Goal: Task Accomplishment & Management: Manage account settings

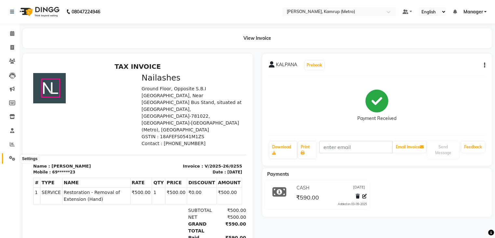
click at [10, 158] on icon at bounding box center [12, 158] width 6 height 5
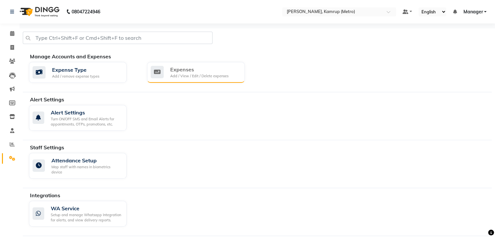
click at [173, 77] on div "Add / View / Edit / Delete expenses" at bounding box center [199, 76] width 58 height 6
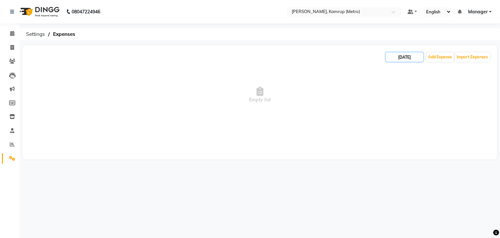
click at [412, 55] on input "[DATE]" at bounding box center [404, 56] width 37 height 9
select select "9"
select select "2025"
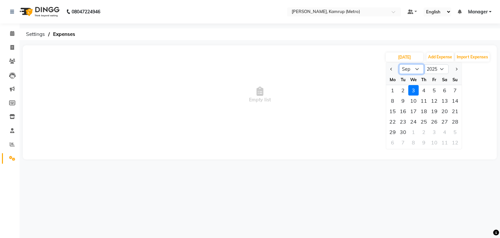
click at [408, 71] on select "Jan Feb Mar Apr May Jun [DATE] Aug Sep Oct Nov Dec" at bounding box center [411, 69] width 25 height 10
select select "7"
click at [399, 64] on select "Jan Feb Mar Apr May Jun [DATE] Aug Sep Oct Nov Dec" at bounding box center [411, 69] width 25 height 10
click at [404, 136] on div "29" at bounding box center [403, 132] width 10 height 10
type input "[DATE]"
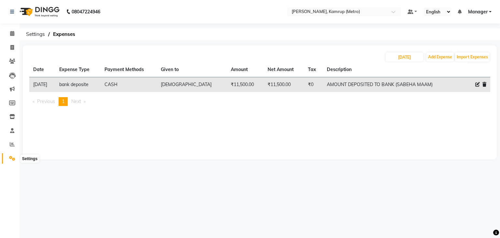
click at [13, 160] on icon at bounding box center [12, 158] width 6 height 5
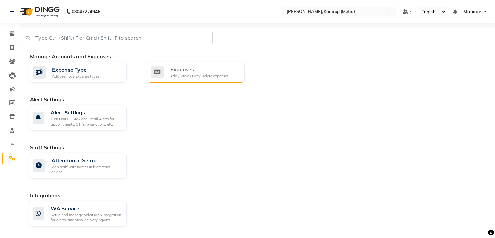
click at [187, 72] on div "Expenses" at bounding box center [199, 69] width 58 height 8
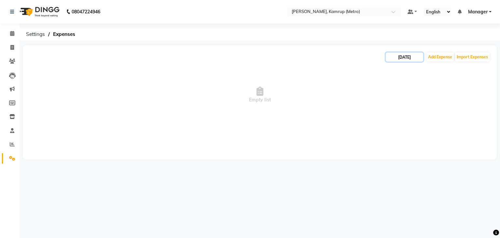
click at [418, 58] on input "[DATE]" at bounding box center [404, 56] width 37 height 9
select select "9"
select select "2025"
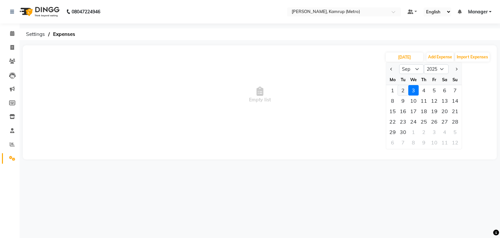
click at [403, 93] on div "2" at bounding box center [403, 90] width 10 height 10
type input "02-09-2025"
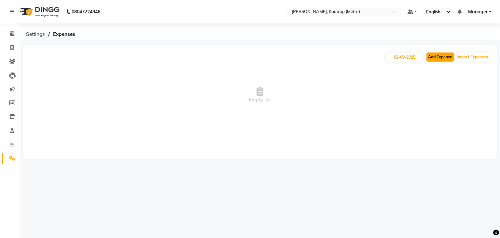
click at [440, 55] on button "Add Expense" at bounding box center [440, 56] width 27 height 9
select select "1"
select select "6264"
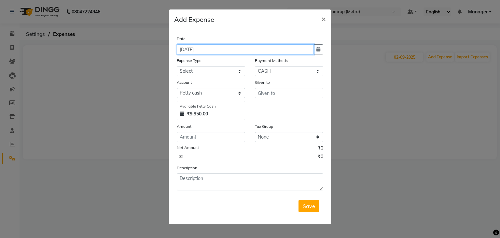
click at [214, 51] on input "[DATE]" at bounding box center [245, 49] width 137 height 10
click at [186, 49] on input "[DATE]" at bounding box center [245, 49] width 137 height 10
click at [185, 51] on input "[DATE]" at bounding box center [245, 49] width 137 height 10
type input "02-09-2025"
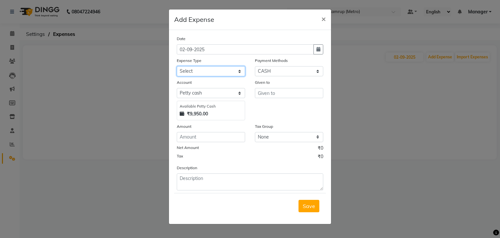
click at [240, 73] on select "Select acetone Advance Salary bank deposite BBMP Beauty products Bed charges BI…" at bounding box center [211, 71] width 68 height 10
click at [79, 132] on ngb-modal-window "Add Expense × Date [DATE] Expense Type Select acetone Advance Salary bank depos…" at bounding box center [250, 119] width 500 height 238
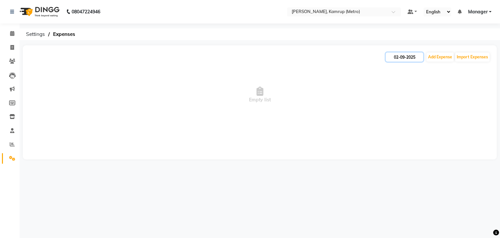
click at [418, 56] on input "02-09-2025" at bounding box center [404, 56] width 37 height 9
select select "9"
select select "2025"
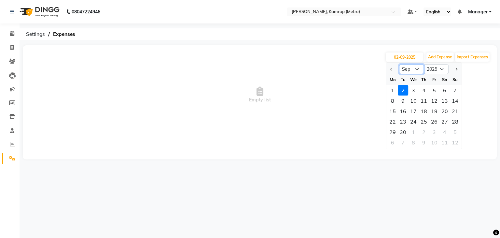
click at [416, 68] on select "Jan Feb Mar Apr May Jun [DATE] Aug Sep Oct Nov Dec" at bounding box center [411, 69] width 25 height 10
select select "7"
click at [399, 64] on select "Jan Feb Mar Apr May Jun [DATE] Aug Sep Oct Nov Dec" at bounding box center [411, 69] width 25 height 10
click at [406, 133] on div "29" at bounding box center [403, 132] width 10 height 10
type input "[DATE]"
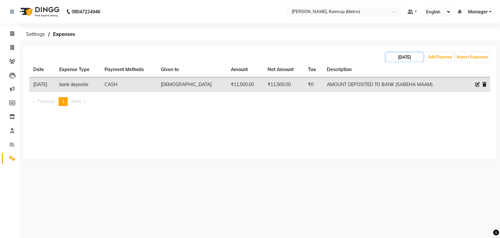
click at [406, 58] on input "[DATE]" at bounding box center [404, 56] width 37 height 9
select select "7"
select select "2025"
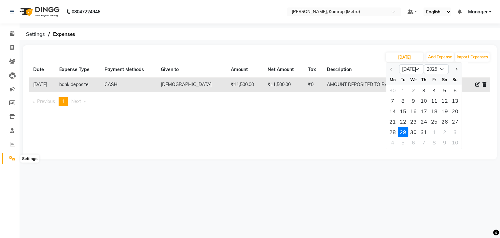
click at [14, 158] on icon at bounding box center [12, 158] width 6 height 5
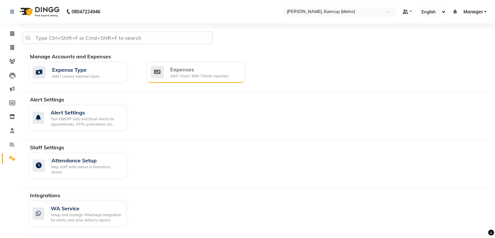
click at [207, 78] on div "Add / View / Edit / Delete expenses" at bounding box center [199, 76] width 58 height 6
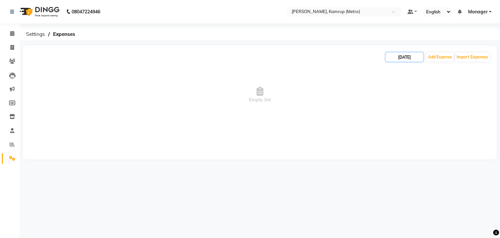
click at [397, 54] on input "[DATE]" at bounding box center [404, 56] width 37 height 9
select select "9"
select select "2025"
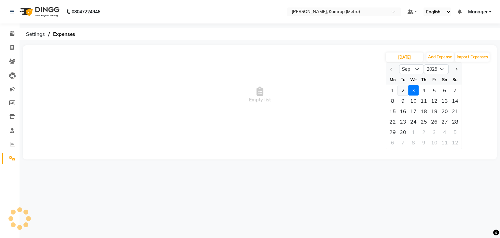
click at [400, 90] on div "2" at bounding box center [403, 90] width 10 height 10
type input "02-09-2025"
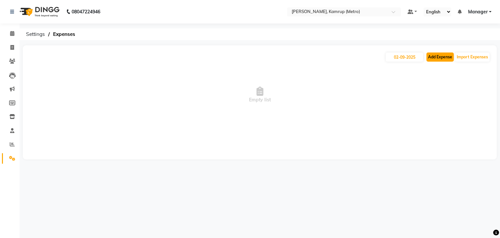
click at [440, 56] on button "Add Expense" at bounding box center [440, 56] width 27 height 9
select select "1"
select select "6264"
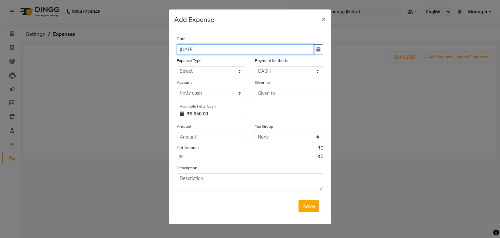
click at [184, 51] on input "[DATE]" at bounding box center [245, 49] width 137 height 10
type input "02-09-2025"
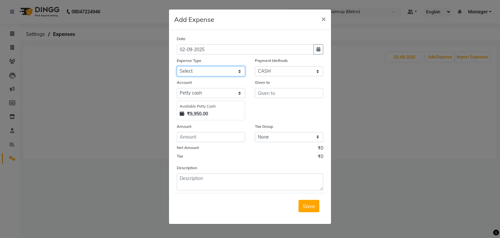
click at [243, 70] on select "Select acetone Advance Salary bank deposite BBMP Beauty products Bed charges BI…" at bounding box center [211, 71] width 68 height 10
select select "18469"
click at [177, 67] on select "Select acetone Advance Salary bank deposite BBMP Beauty products Bed charges BI…" at bounding box center [211, 71] width 68 height 10
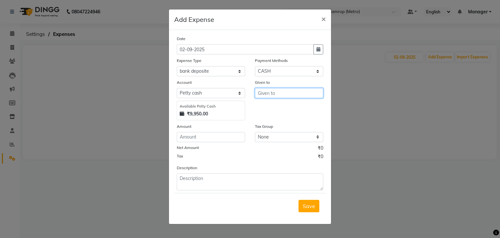
click at [303, 94] on input "text" at bounding box center [289, 93] width 68 height 10
type input "S"
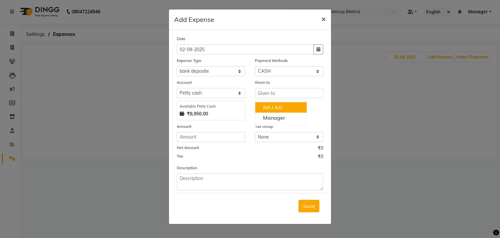
click at [326, 18] on span "×" at bounding box center [323, 19] width 5 height 10
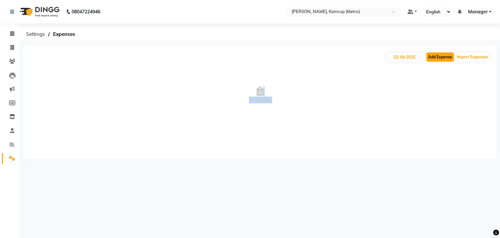
drag, startPoint x: 326, startPoint y: 18, endPoint x: 438, endPoint y: 59, distance: 119.4
click at [438, 59] on button "Add Expense" at bounding box center [440, 56] width 27 height 9
select select "1"
select select "6264"
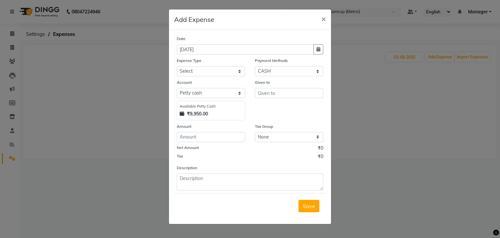
click at [421, 63] on ngb-modal-window "Add Expense × Date [DATE] Expense Type Select acetone Advance Salary bank depos…" at bounding box center [250, 119] width 500 height 238
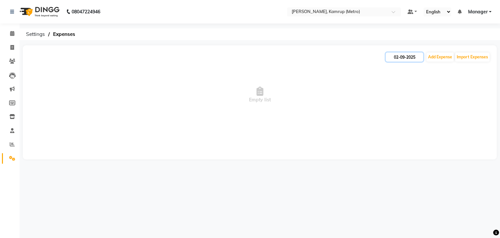
click at [405, 58] on input "02-09-2025" at bounding box center [404, 56] width 37 height 9
select select "9"
select select "2025"
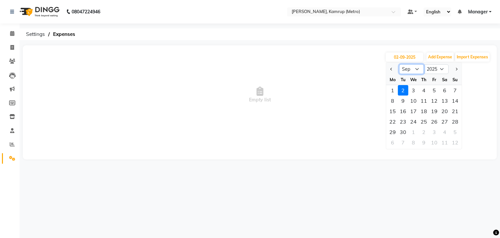
click at [412, 69] on select "Jan Feb Mar Apr May Jun [DATE] Aug Sep Oct Nov Dec" at bounding box center [411, 69] width 25 height 10
select select "7"
click at [399, 64] on select "Jan Feb Mar Apr May Jun [DATE] Aug Sep Oct Nov Dec" at bounding box center [411, 69] width 25 height 10
click at [402, 136] on div "29" at bounding box center [403, 132] width 10 height 10
type input "[DATE]"
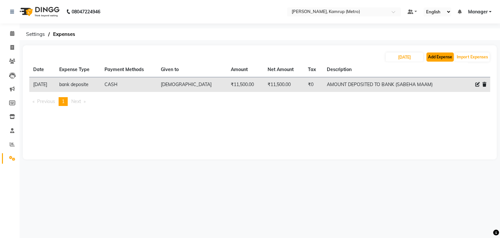
click at [436, 58] on button "Add Expense" at bounding box center [440, 56] width 27 height 9
select select "1"
select select "6264"
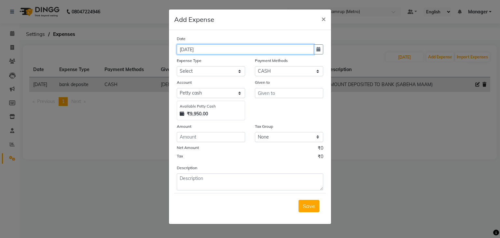
click at [184, 51] on input "[DATE]" at bounding box center [245, 49] width 137 height 10
click at [327, 19] on button "×" at bounding box center [323, 18] width 15 height 18
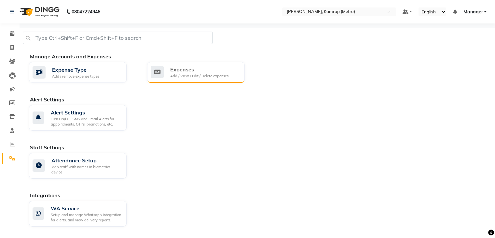
click at [198, 73] on div "Expenses" at bounding box center [199, 69] width 58 height 8
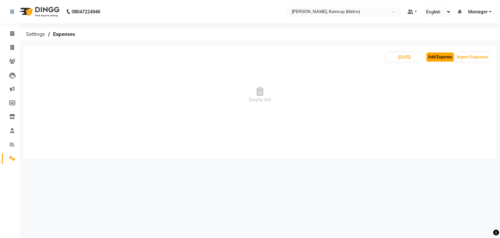
click at [431, 57] on button "Add Expense" at bounding box center [440, 56] width 27 height 9
select select "1"
select select "6264"
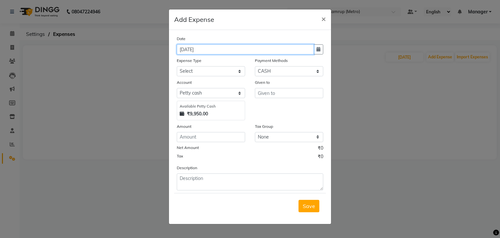
click at [185, 48] on input "[DATE]" at bounding box center [245, 49] width 137 height 10
type input "02-09-2025"
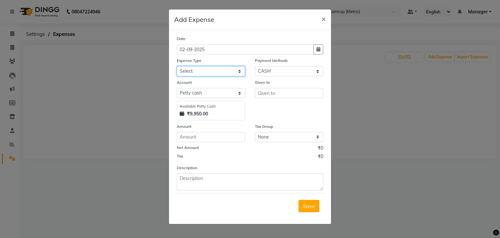
click at [240, 72] on select "Select acetone Advance Salary bank deposite BBMP Beauty products Bed charges BI…" at bounding box center [211, 71] width 68 height 10
select select "18469"
click at [177, 67] on select "Select acetone Advance Salary bank deposite BBMP Beauty products Bed charges BI…" at bounding box center [211, 71] width 68 height 10
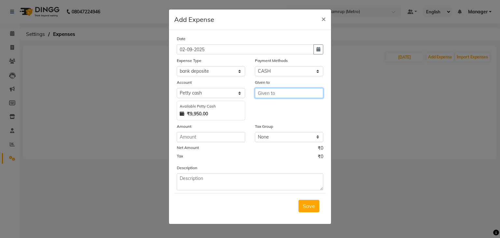
click at [318, 93] on input "text" at bounding box center [289, 93] width 68 height 10
type input "s"
type input "[DEMOGRAPHIC_DATA]"
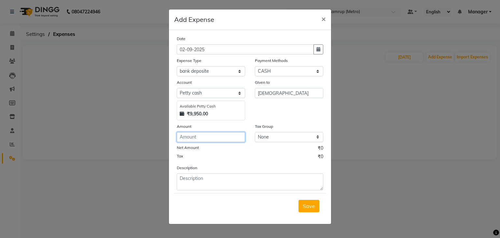
click at [232, 139] on input "number" at bounding box center [211, 137] width 68 height 10
type input "9000"
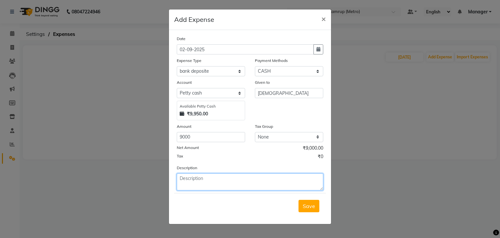
click at [222, 185] on textarea at bounding box center [250, 181] width 147 height 17
type textarea "AN AMOUNT OF 9000 HAND OVER TO OWNER ([PERSON_NAME])"
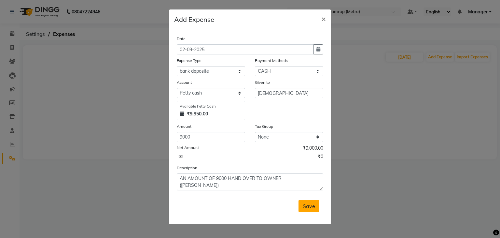
click at [312, 208] on span "Save" at bounding box center [309, 206] width 12 height 7
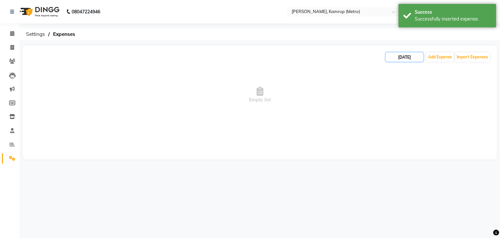
click at [410, 57] on input "[DATE]" at bounding box center [404, 56] width 37 height 9
select select "9"
select select "2025"
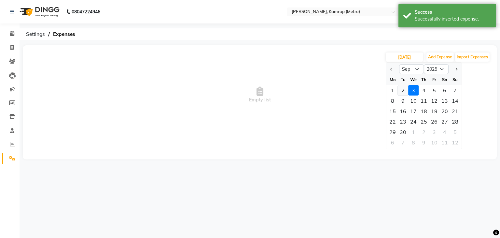
click at [402, 92] on div "2" at bounding box center [403, 90] width 10 height 10
type input "02-09-2025"
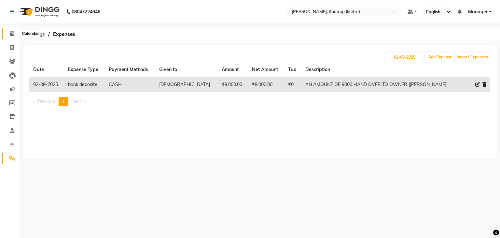
click at [12, 35] on icon at bounding box center [12, 33] width 4 height 5
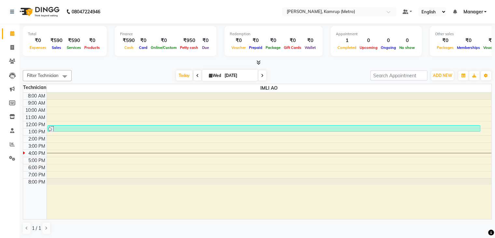
click at [197, 75] on icon at bounding box center [197, 76] width 3 height 4
type input "02-09-2025"
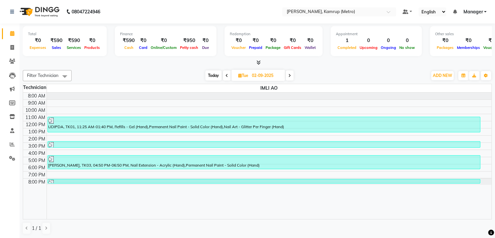
scroll to position [0, 0]
click at [165, 76] on div "[DATE] [DATE]" at bounding box center [249, 75] width 349 height 10
click at [11, 144] on icon at bounding box center [12, 143] width 5 height 5
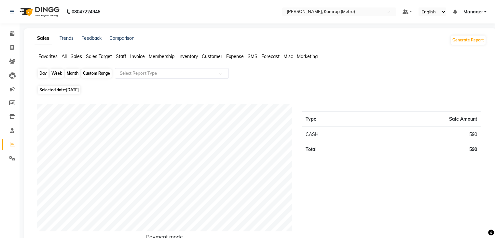
click at [46, 74] on div "Day" at bounding box center [43, 73] width 11 height 9
select select "9"
select select "2025"
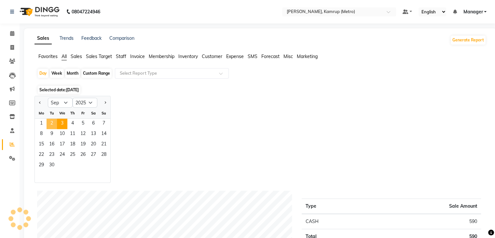
click at [51, 126] on span "2" at bounding box center [52, 124] width 10 height 10
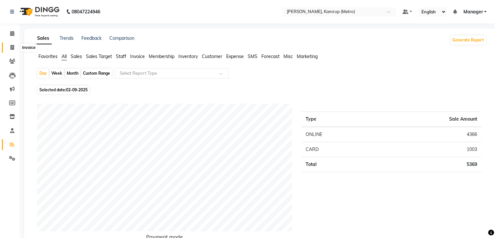
click at [8, 44] on span at bounding box center [12, 47] width 11 height 7
select select "7190"
select select "service"
